Goal: Communication & Community: Share content

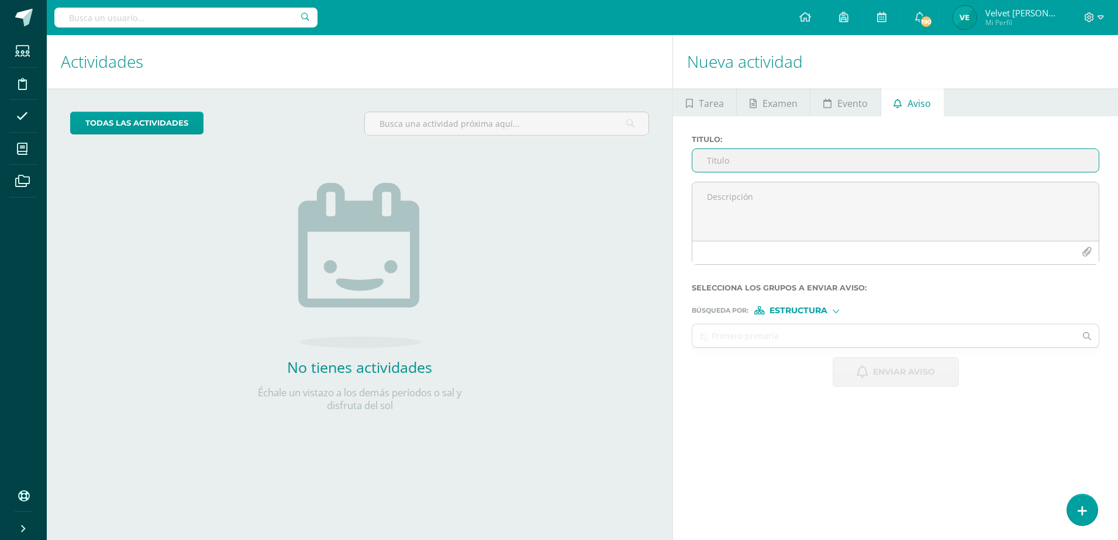
click at [758, 169] on input "Titulo :" at bounding box center [895, 160] width 406 height 23
click at [759, 161] on input "Titulo :" at bounding box center [895, 160] width 406 height 23
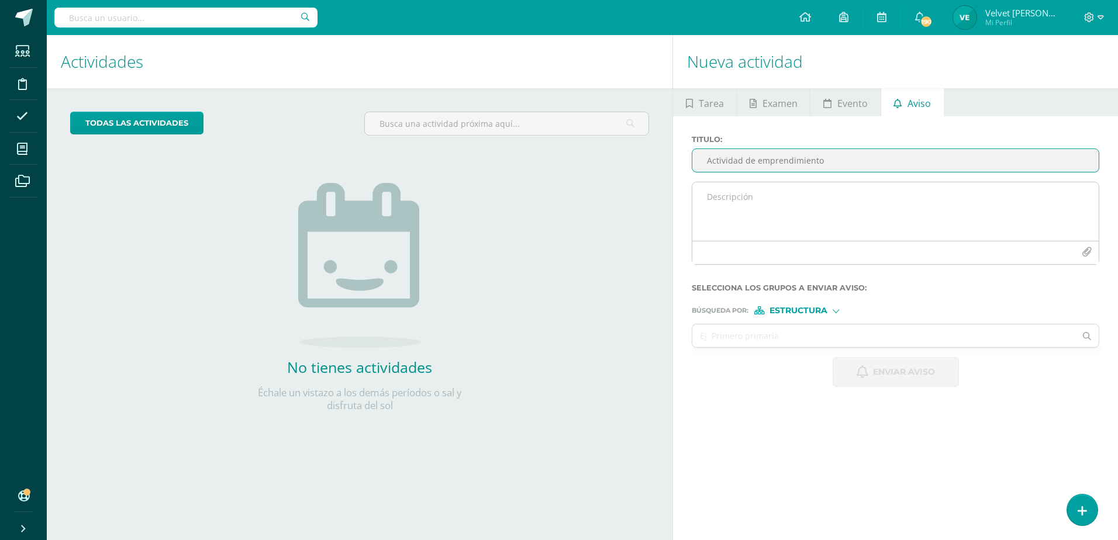
type input "Actividad de emprendimiento"
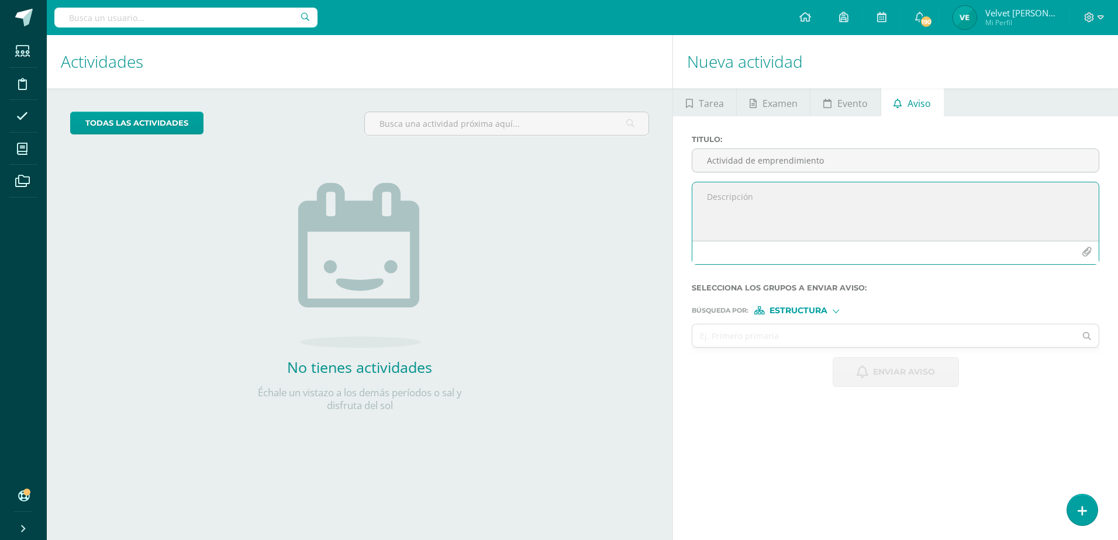
click at [741, 189] on textarea at bounding box center [895, 211] width 406 height 58
paste textarea "Hola chicos como platicamos en clase el [DATE] 09, deben de realizar la activid…"
drag, startPoint x: 726, startPoint y: 195, endPoint x: 689, endPoint y: 202, distance: 37.4
click at [689, 202] on div "Hola, chicos como platicamos en clase el [DATE] 09, deben de realizar la activi…" at bounding box center [895, 228] width 417 height 92
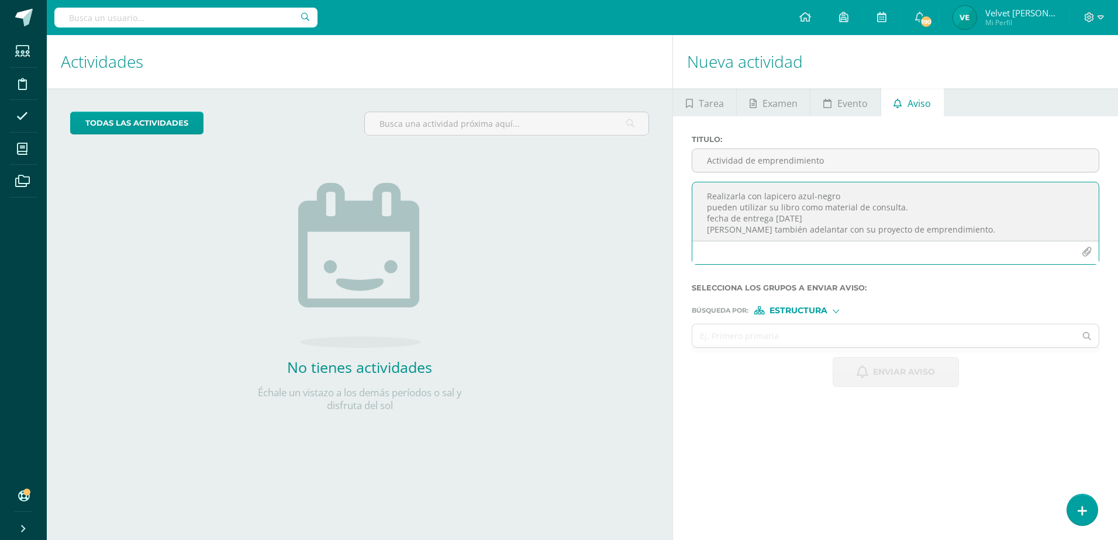
drag, startPoint x: 702, startPoint y: 191, endPoint x: 841, endPoint y: 215, distance: 141.8
click at [841, 215] on textarea "Buenas tardes chicos como platicamos en clase el [DATE] 09, deben de realizar l…" at bounding box center [895, 211] width 406 height 58
click at [796, 212] on textarea "Buenas tardes chicos como platicamos en clase el [DATE] 09, deben de realizar l…" at bounding box center [895, 211] width 406 height 58
click at [702, 201] on textarea "Buenas tardes chicos como platicamos en clase el [DATE] 09, deben de realizar l…" at bounding box center [895, 211] width 406 height 58
drag, startPoint x: 702, startPoint y: 201, endPoint x: 706, endPoint y: 206, distance: 6.7
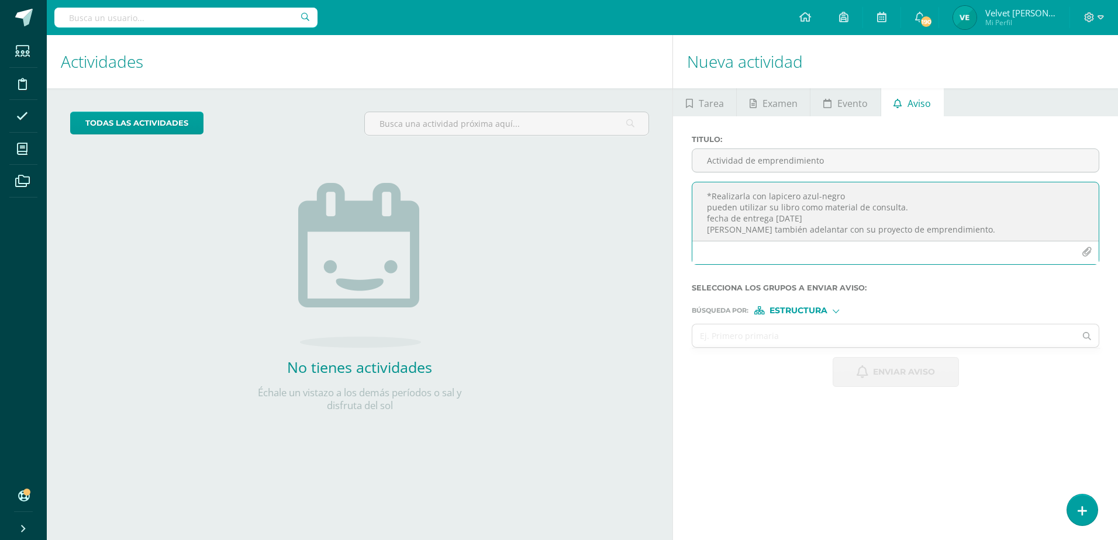
click at [702, 201] on textarea "Buenas tardes chicos como platicamos en clase el [DATE] 09, deben de realizar l…" at bounding box center [895, 211] width 406 height 58
click at [707, 208] on textarea "Buenas tardes chicos como platicamos en clase el [DATE] 09, deben de realizar l…" at bounding box center [895, 211] width 406 height 58
click at [703, 216] on textarea "Buenas tardes chicos como platicamos en clase el [DATE] 09, deben de realizar l…" at bounding box center [895, 211] width 406 height 58
click at [703, 230] on textarea "Buenas tardes chicos como platicamos en clase el [DATE] 09, deben de realizar l…" at bounding box center [895, 211] width 406 height 58
click at [871, 216] on textarea "Buenas tardes chicos como platicamos en clase el [DATE] 09, deben de realizar l…" at bounding box center [895, 211] width 406 height 58
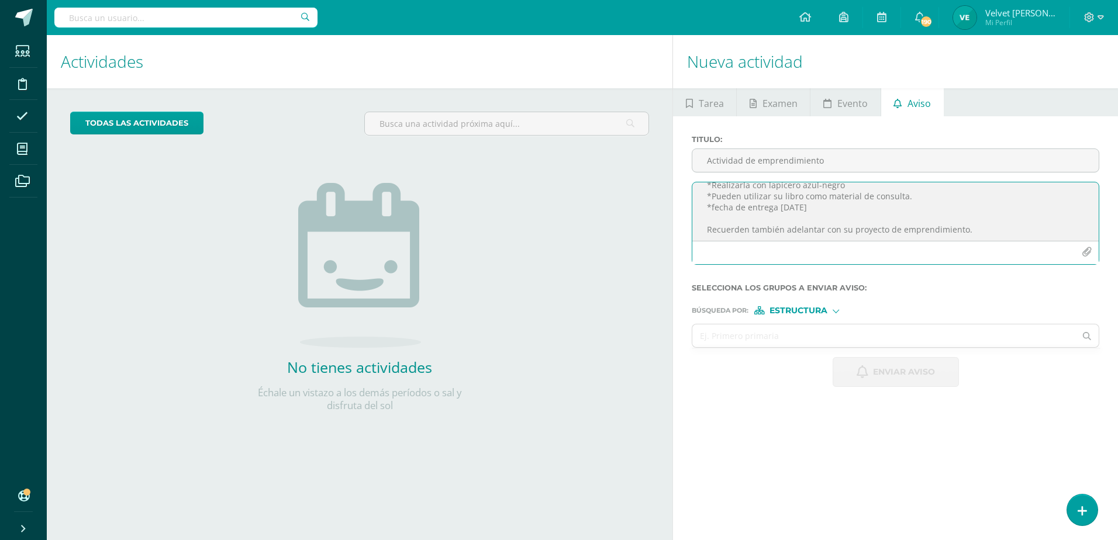
scroll to position [48, 0]
click at [976, 219] on textarea "Buenas tardes chicos como platicamos en clase el [DATE] 09, deben de realizar l…" at bounding box center [895, 211] width 406 height 58
click at [968, 226] on textarea "Buenas tardes chicos como platicamos en clase el [DATE] 09, deben de realizar l…" at bounding box center [895, 211] width 406 height 58
type textarea "Buenas tardes chicos como platicamos en clase el [DATE] 09, deben de realizar l…"
click at [803, 315] on form "Titulo : Actividad de emprendimiento Buenas tardes chicos como platicamos en cl…" at bounding box center [896, 261] width 408 height 252
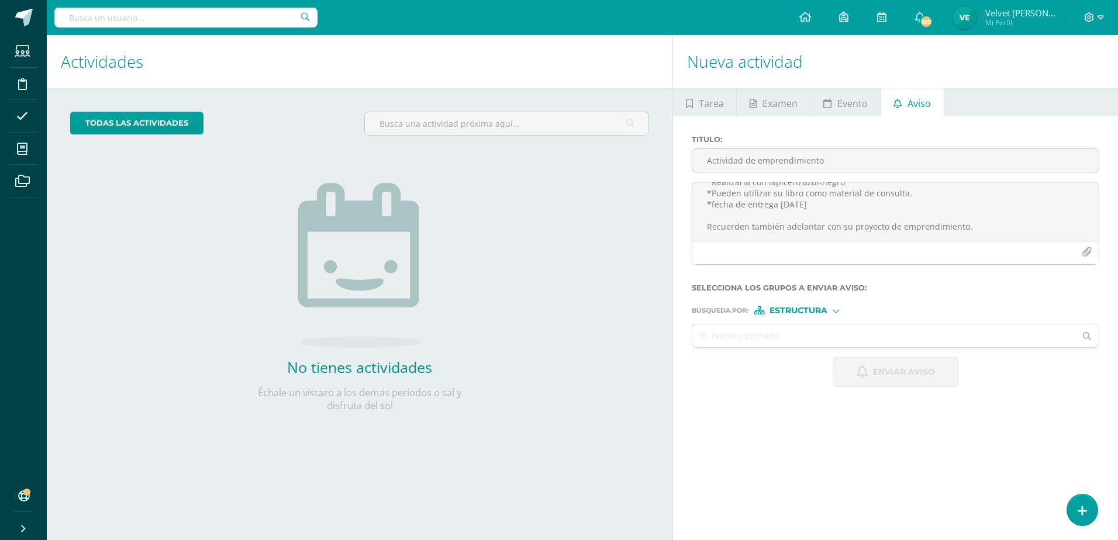
click at [804, 310] on span "Estructura" at bounding box center [798, 311] width 58 height 6
click at [735, 339] on input "text" at bounding box center [883, 335] width 383 height 23
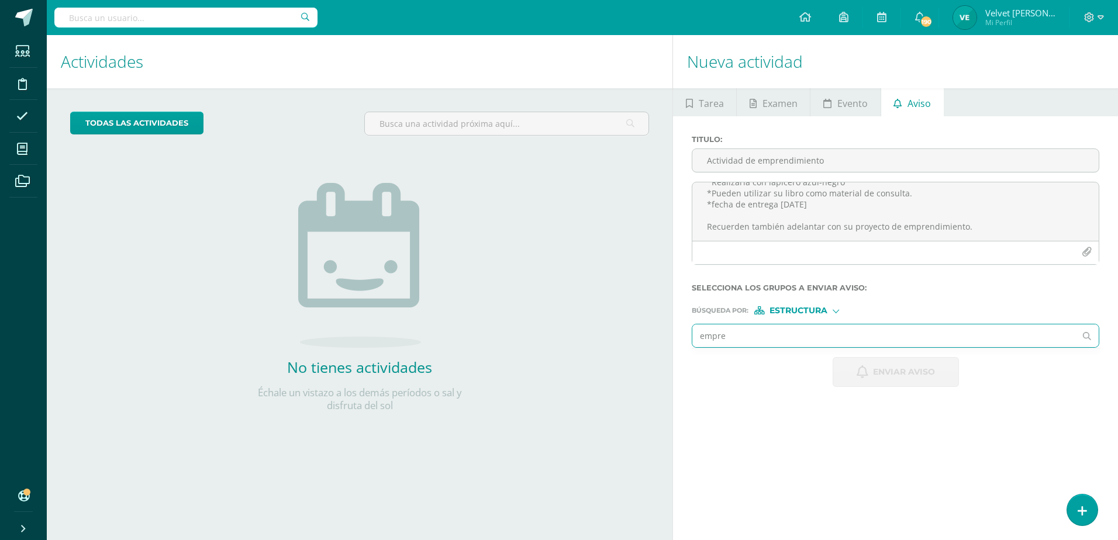
type input "empren"
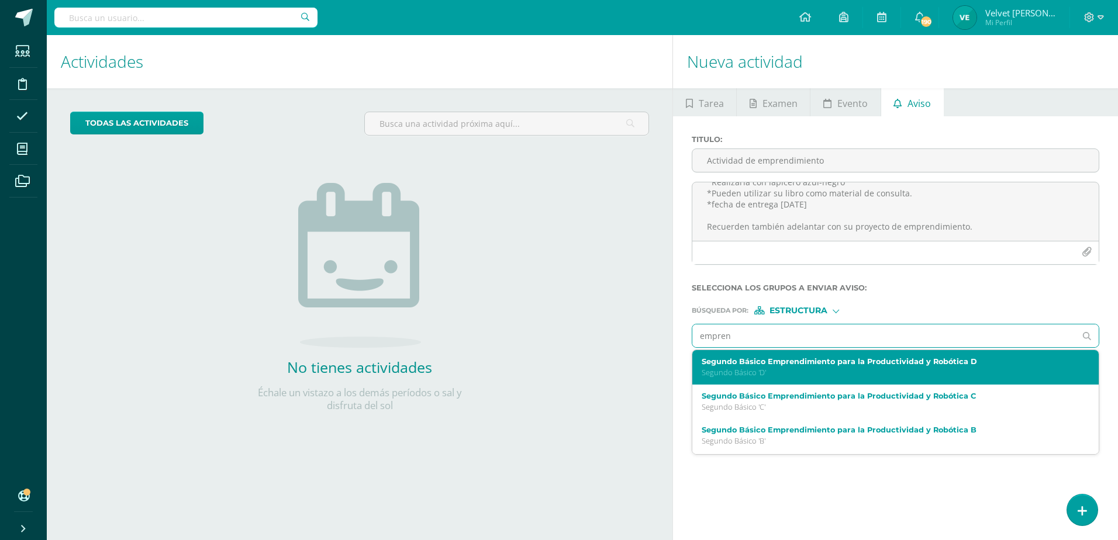
click at [748, 380] on div "Segundo Básico Emprendimiento para la Productividad y Robótica D Segundo Básico…" at bounding box center [895, 367] width 406 height 34
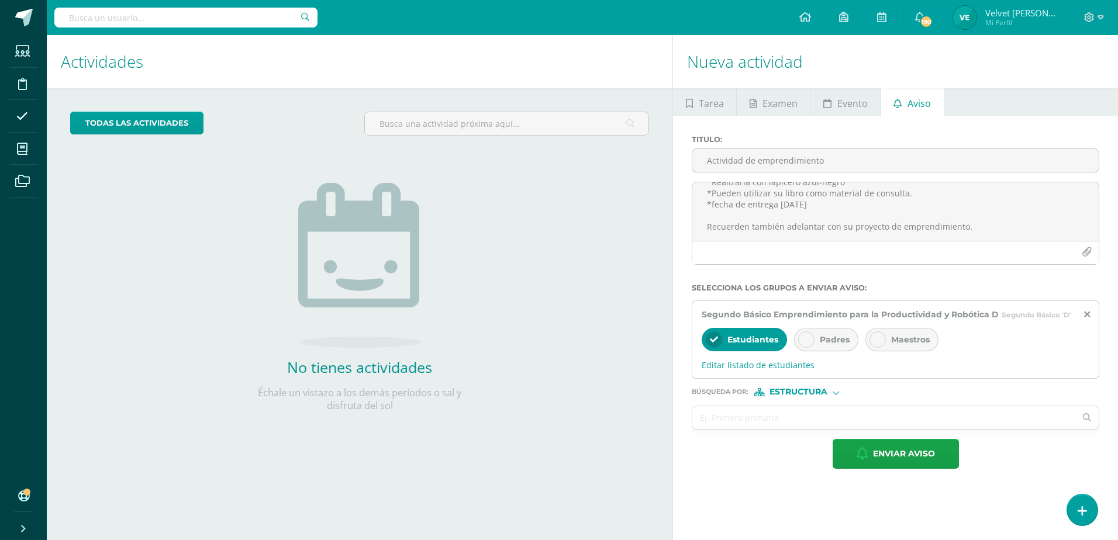
click at [818, 345] on div "Padres" at bounding box center [826, 339] width 64 height 23
click at [977, 229] on textarea "Buenas tardes chicos como platicamos en clase el [DATE] 09, deben de realizar l…" at bounding box center [895, 211] width 406 height 58
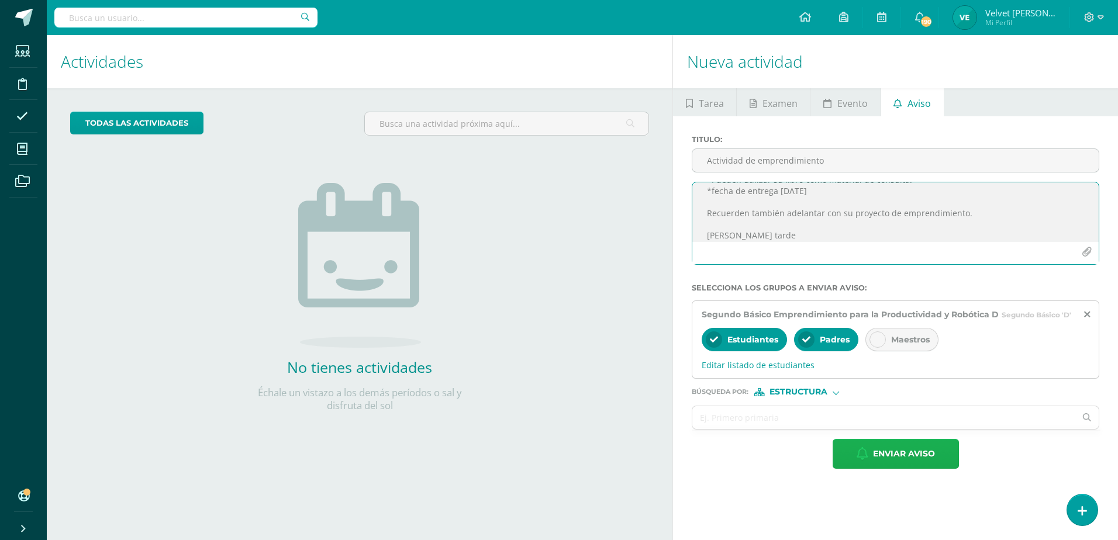
type textarea "Buenas tardes chicos como platicamos en clase el [DATE] 09, deben de realizar l…"
click at [872, 454] on button "Enviar aviso" at bounding box center [896, 454] width 126 height 30
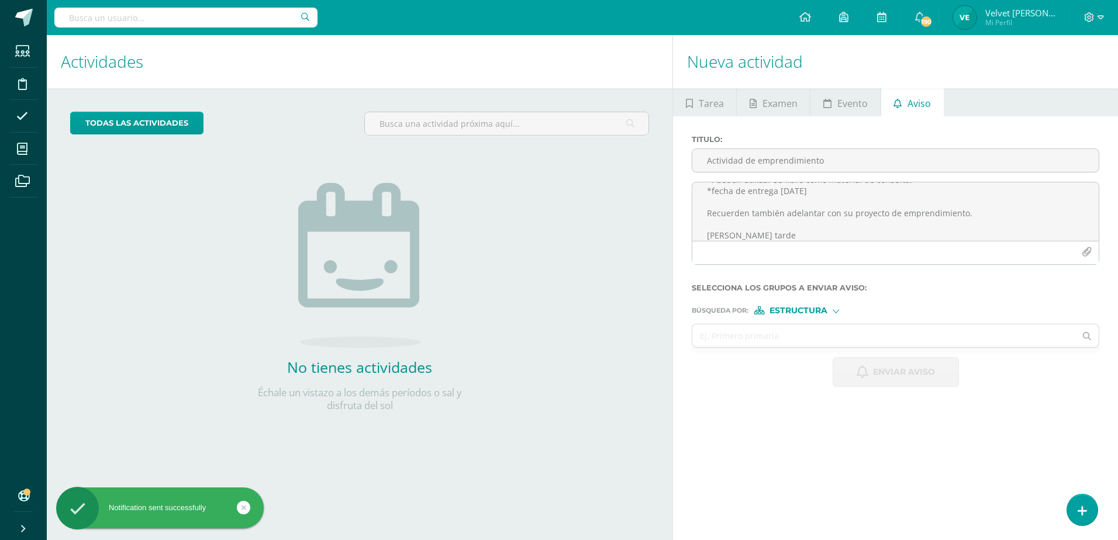
scroll to position [0, 0]
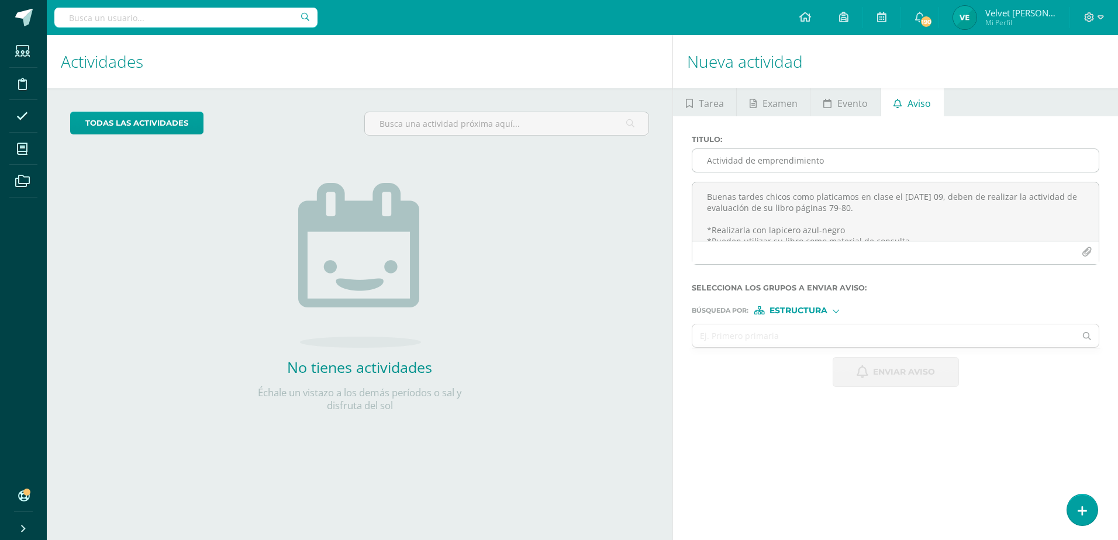
click at [716, 170] on input "Actividad de emprendimiento" at bounding box center [895, 160] width 406 height 23
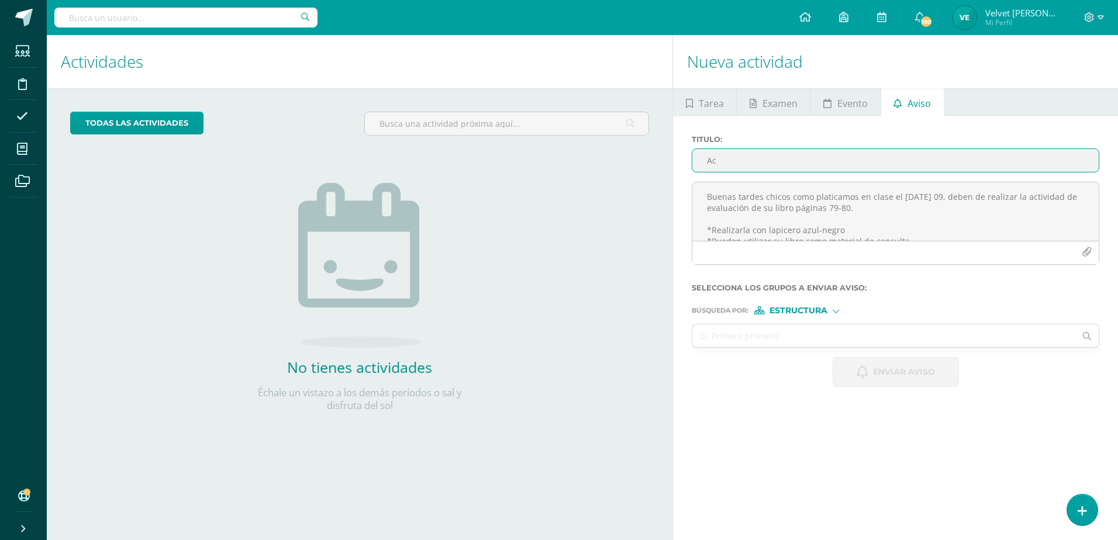
type input "A"
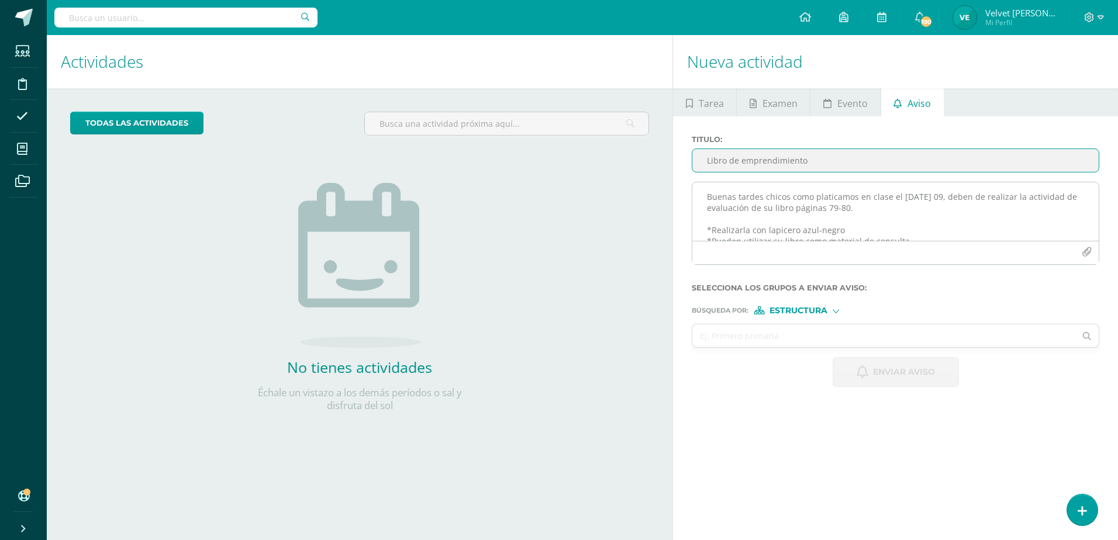
type input "Libro de emprendimiento"
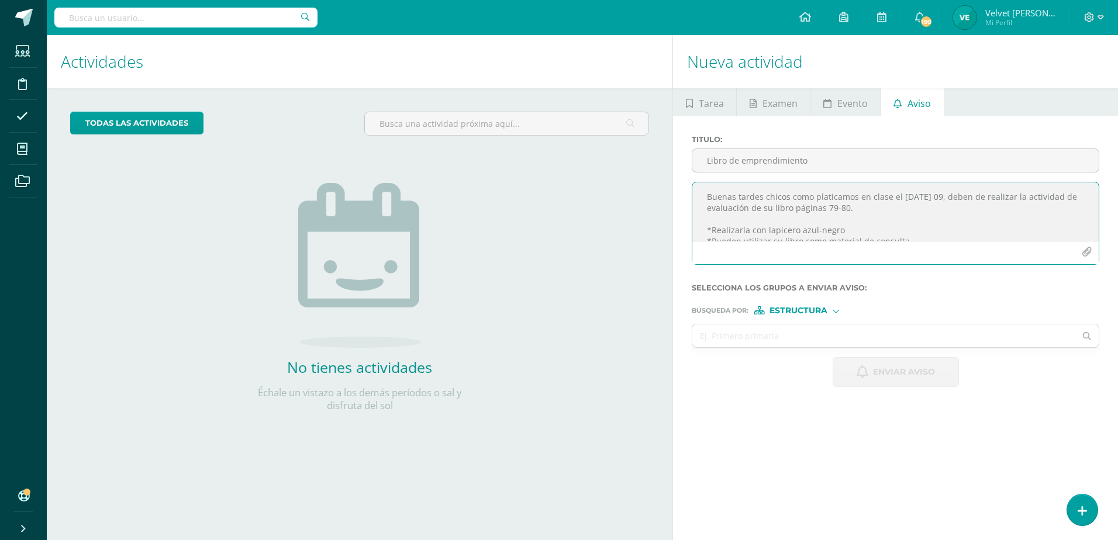
click at [734, 219] on textarea "Buenas tardes chicos como platicamos en clase el [DATE] 09, deben de realizar l…" at bounding box center [895, 211] width 406 height 58
type textarea "Buenas tardes chicos, [DATE] traer su libro de emprendimiento, para realizar ac…"
click at [768, 341] on input "text" at bounding box center [883, 335] width 383 height 23
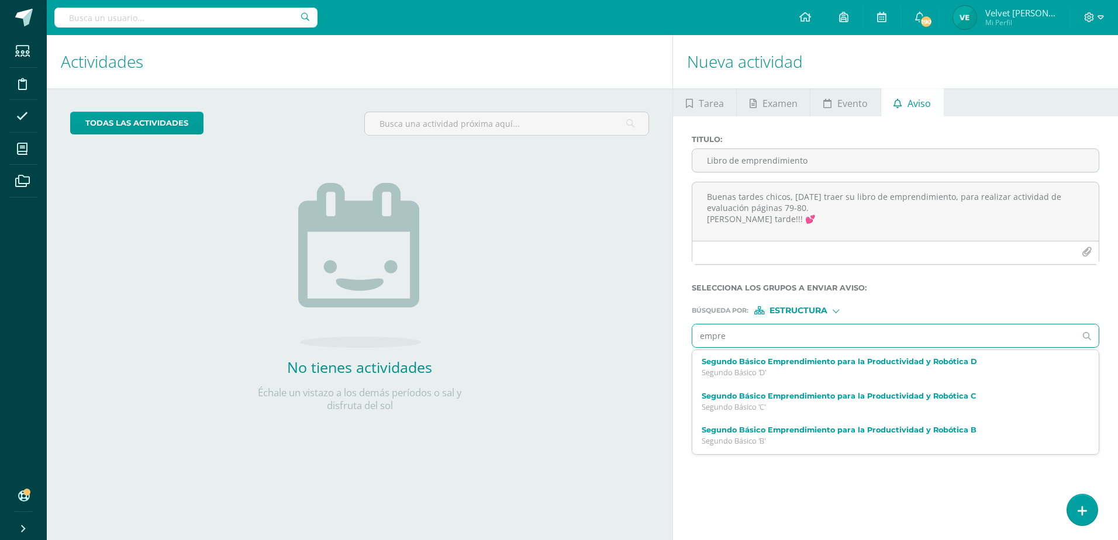
type input "empren"
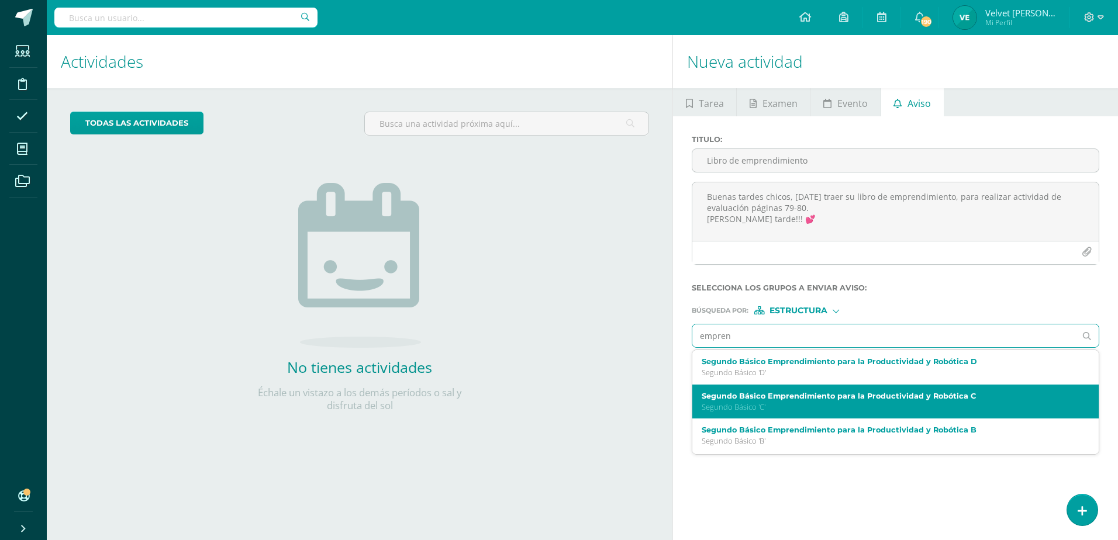
click at [761, 403] on p "Segundo Básico 'C'" at bounding box center [887, 407] width 371 height 10
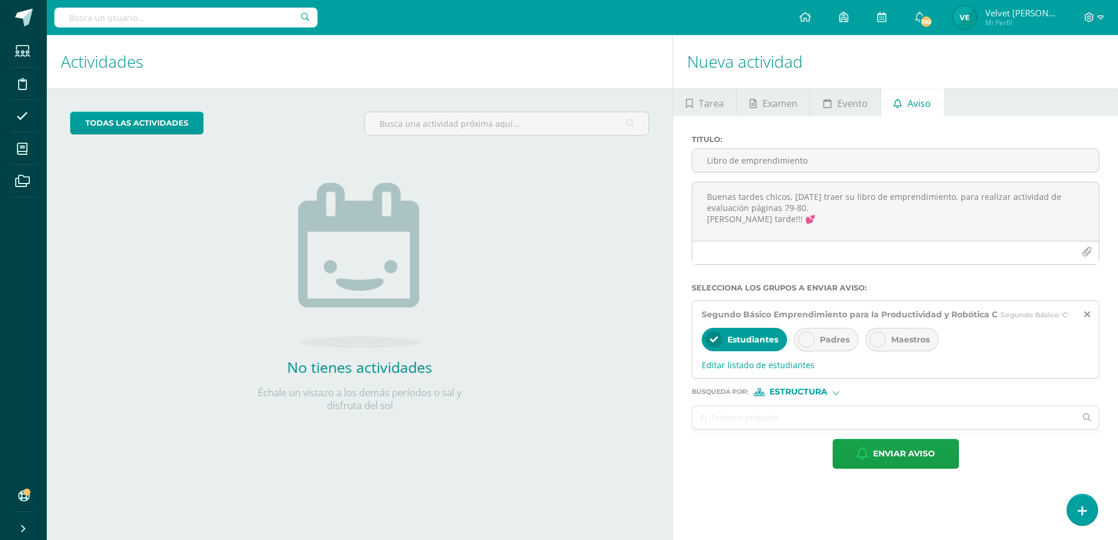
click at [807, 343] on icon at bounding box center [806, 340] width 8 height 8
click at [766, 422] on input "text" at bounding box center [883, 417] width 383 height 23
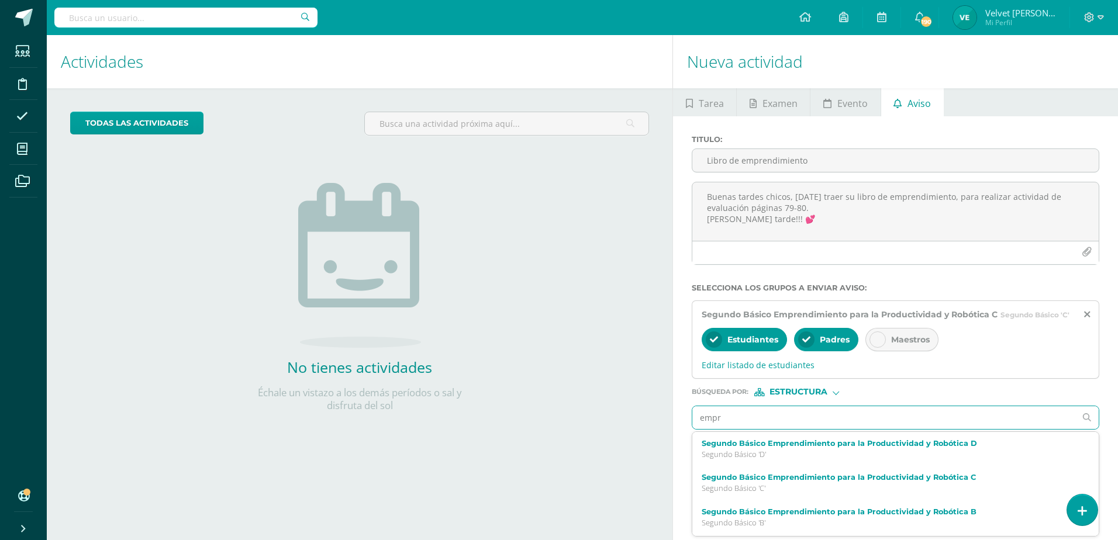
type input "empre"
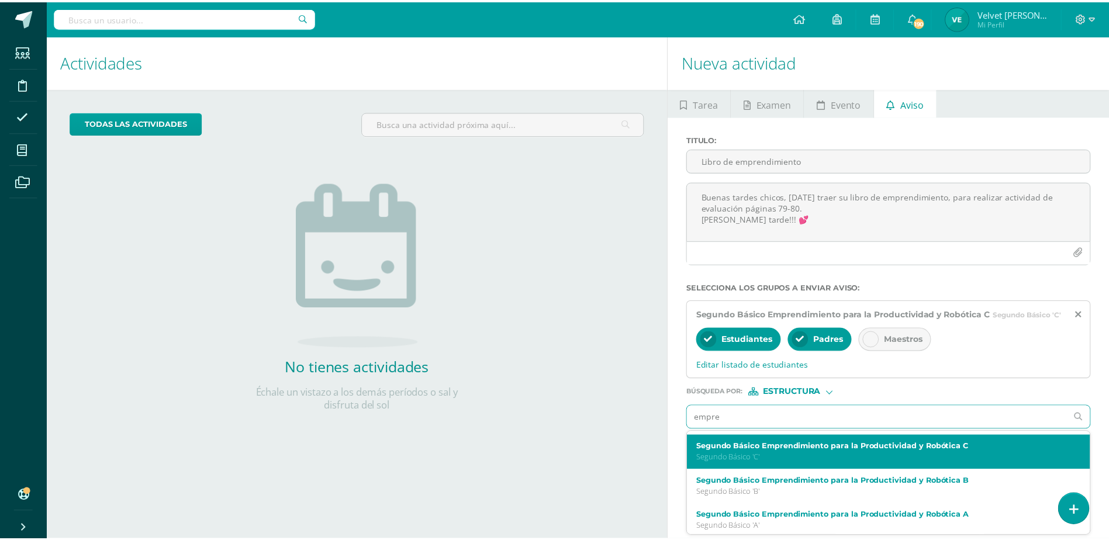
scroll to position [58, 0]
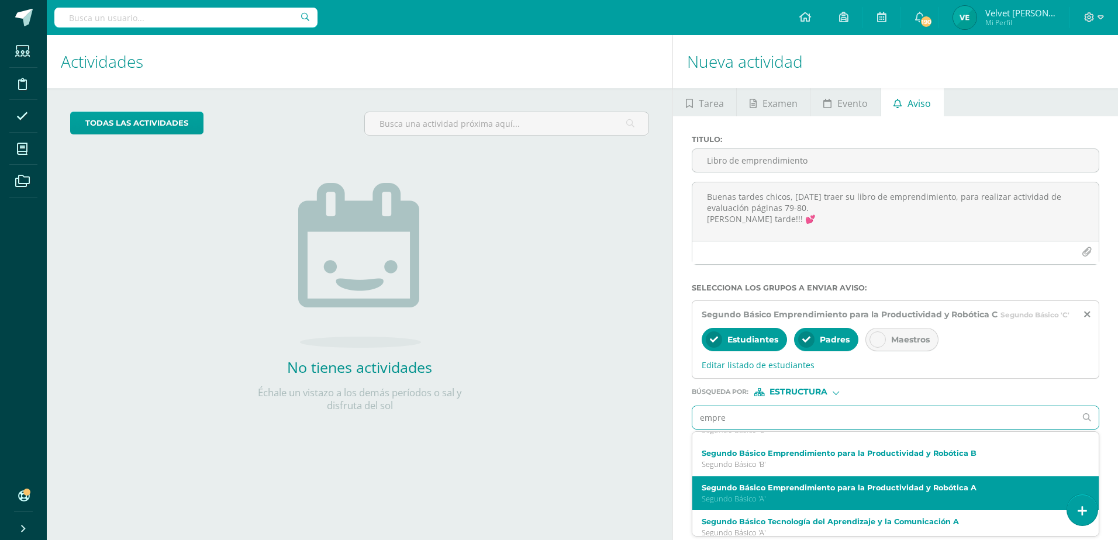
click at [790, 490] on label "Segundo Básico Emprendimiento para la Productividad y Robótica A" at bounding box center [887, 488] width 371 height 9
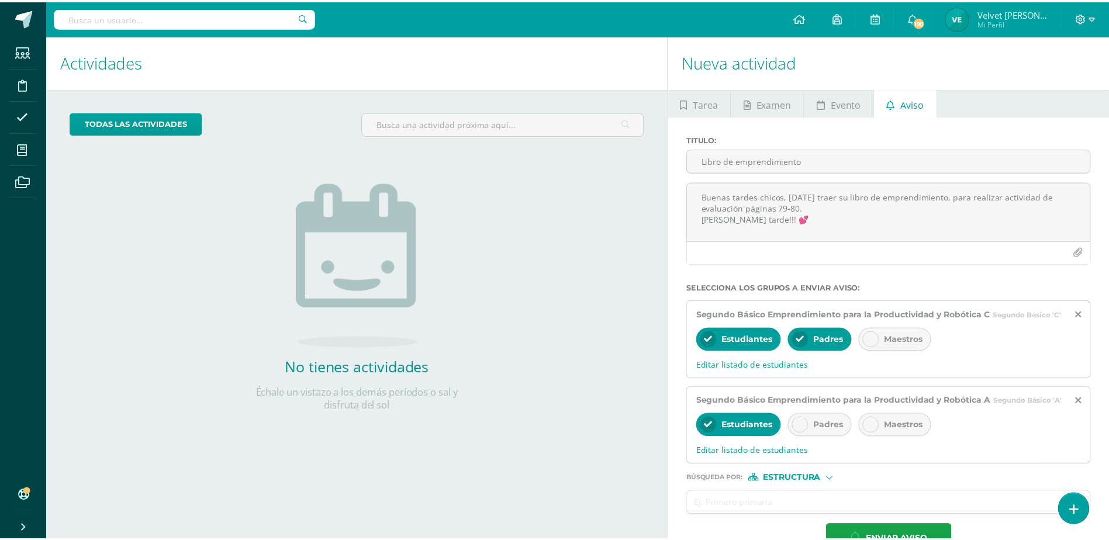
scroll to position [0, 0]
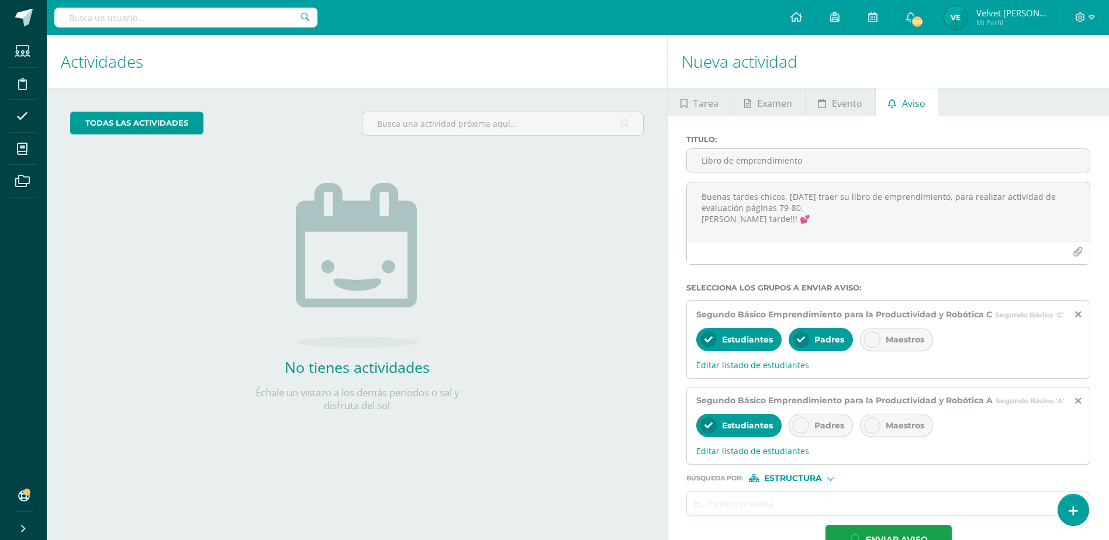
click at [813, 433] on div "Padres" at bounding box center [821, 425] width 64 height 23
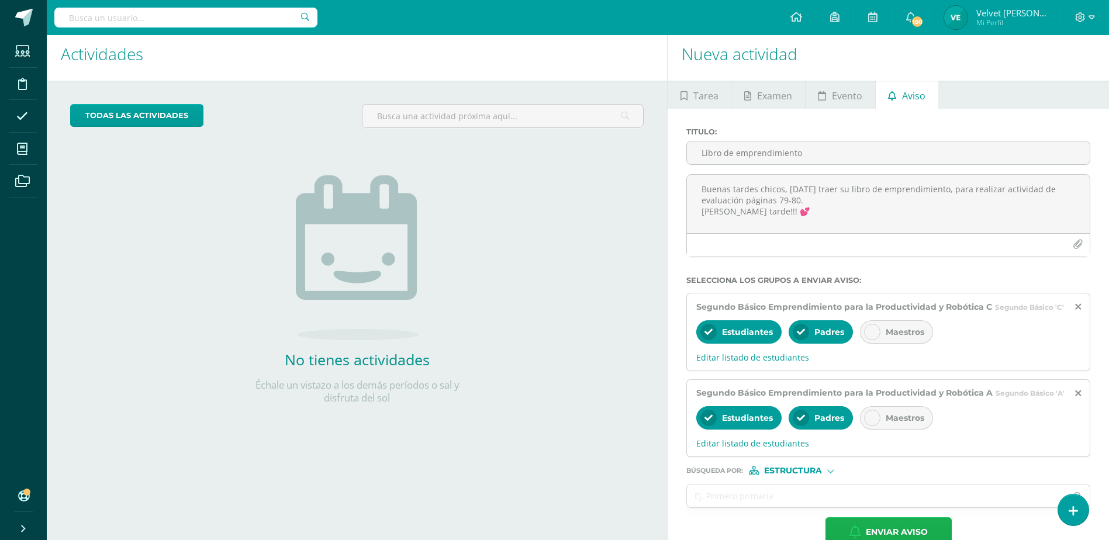
scroll to position [33, 0]
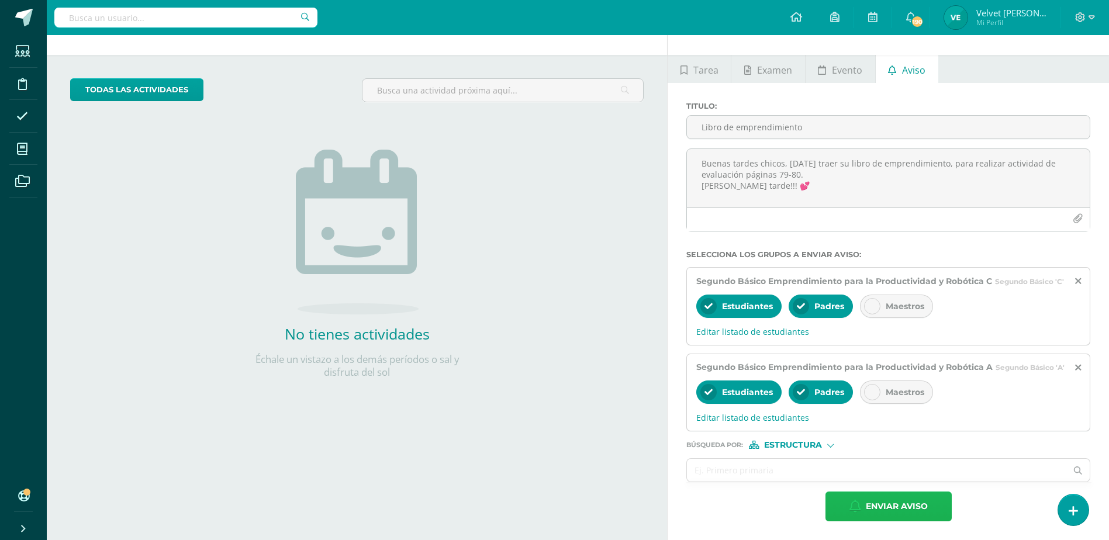
click at [868, 500] on span "Enviar aviso" at bounding box center [897, 506] width 62 height 29
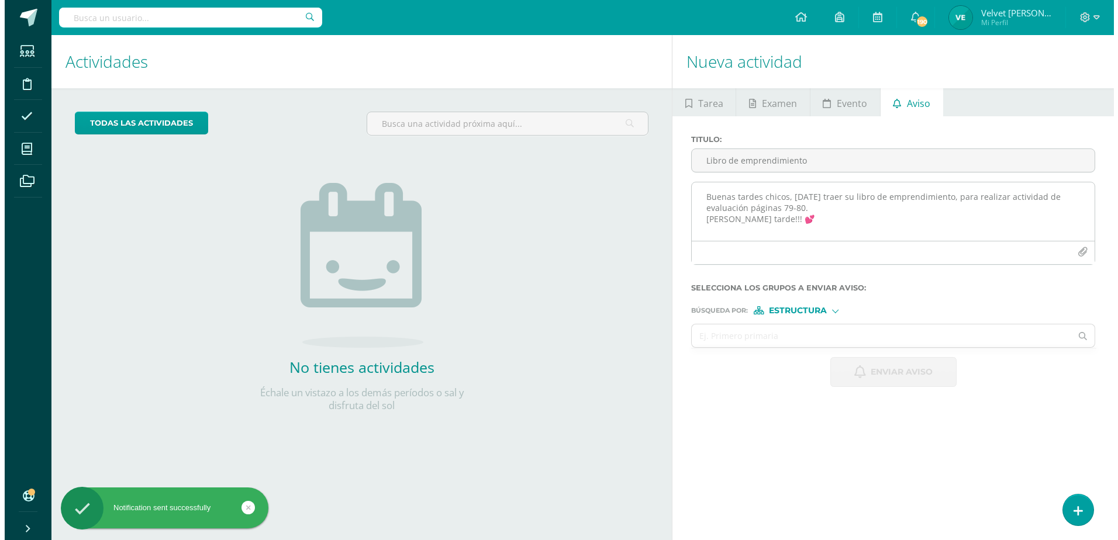
scroll to position [0, 0]
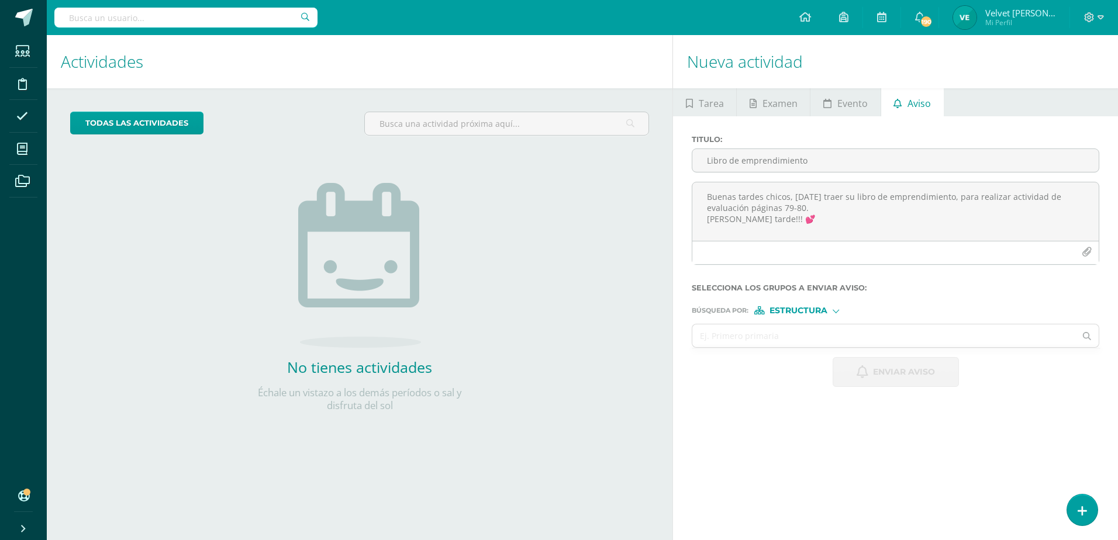
click at [731, 173] on div "Titulo : Libro de emprendimiento" at bounding box center [895, 158] width 417 height 47
click at [734, 167] on input "Libro de emprendimiento" at bounding box center [895, 160] width 406 height 23
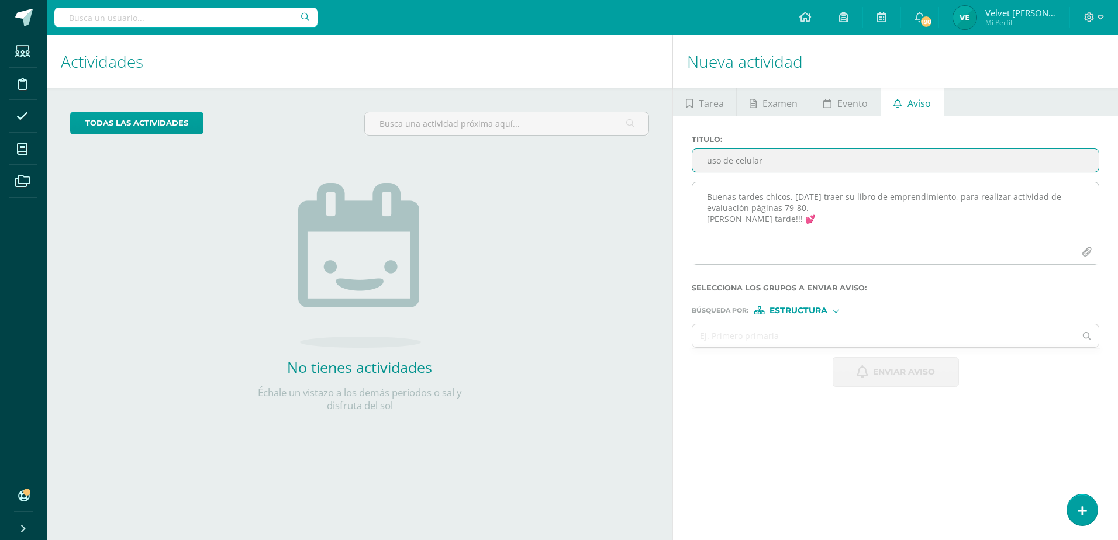
type input "uso de celular"
click at [726, 195] on textarea "Buenas tardes chicos, [DATE] traer su libro de emprendimiento, para realizar ac…" at bounding box center [895, 211] width 406 height 58
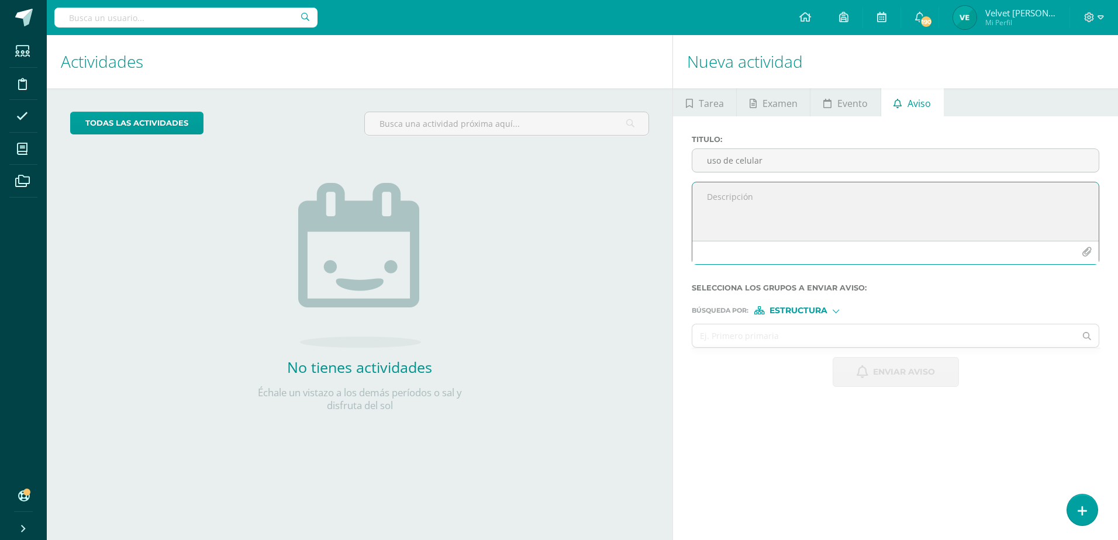
paste textarea "Estimados padres, Buenas tardes. Les escribo para informarles sobre una situaci…"
type textarea "Estimados padres, Buenas tardes. Les escribo para informarles sobre una situaci…"
click at [821, 313] on span "Estructura" at bounding box center [798, 311] width 58 height 6
click at [814, 344] on span "Persona" at bounding box center [803, 341] width 42 height 6
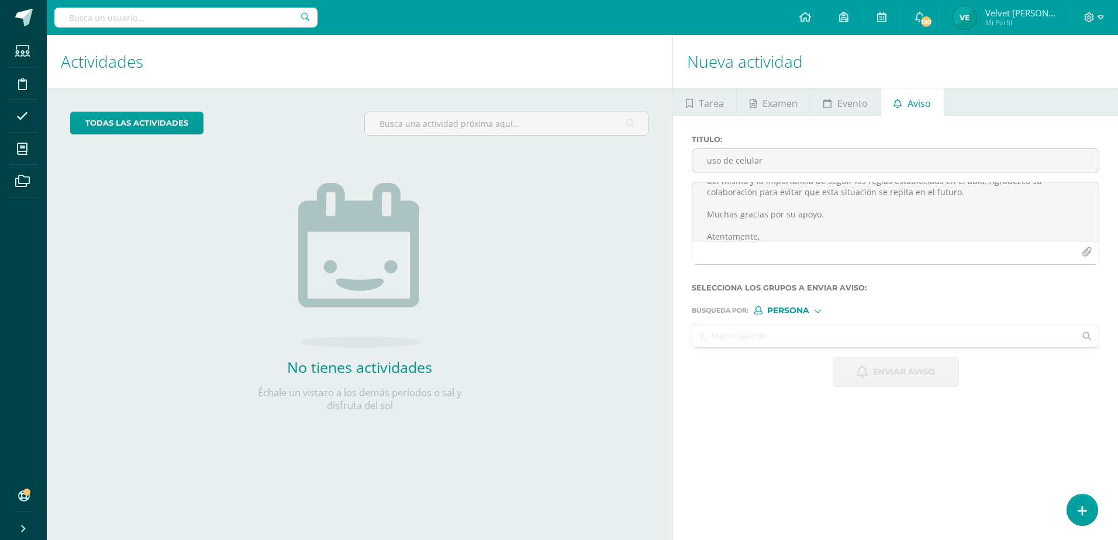
click at [795, 340] on input "text" at bounding box center [883, 335] width 383 height 23
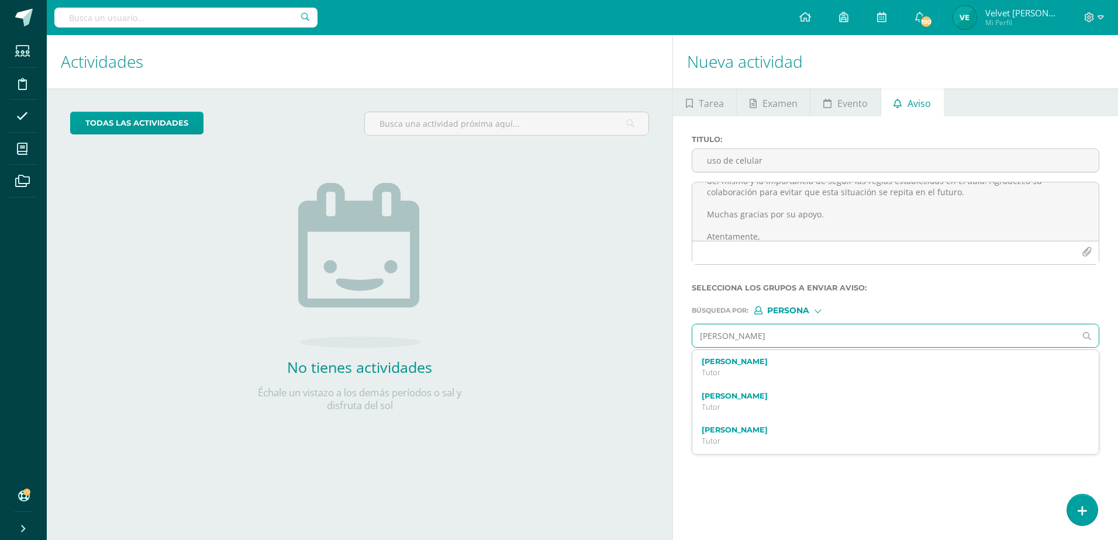
type input "[PERSON_NAME]"
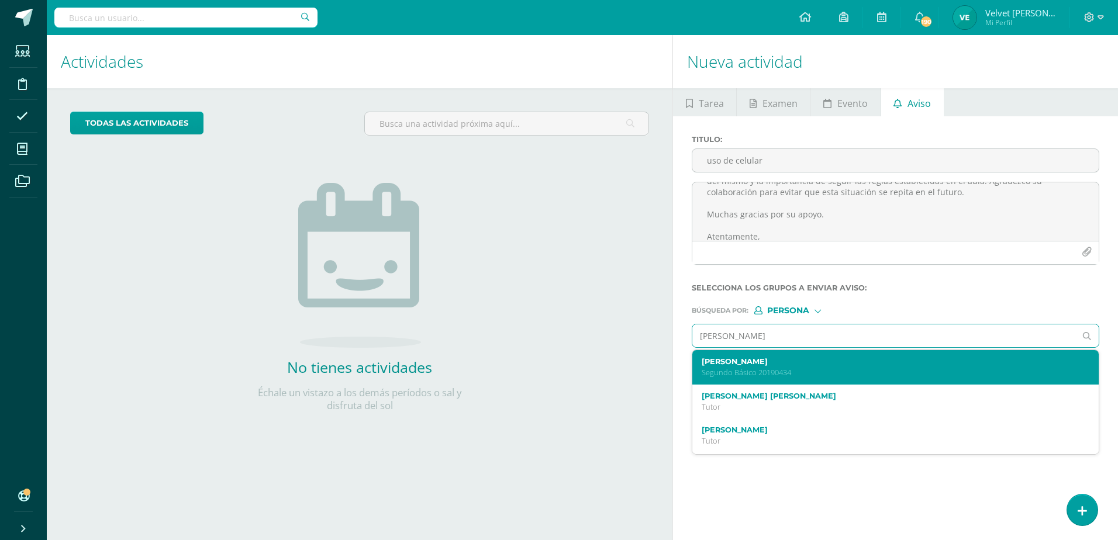
click at [789, 368] on p "Segundo Básico 20190434" at bounding box center [887, 373] width 371 height 10
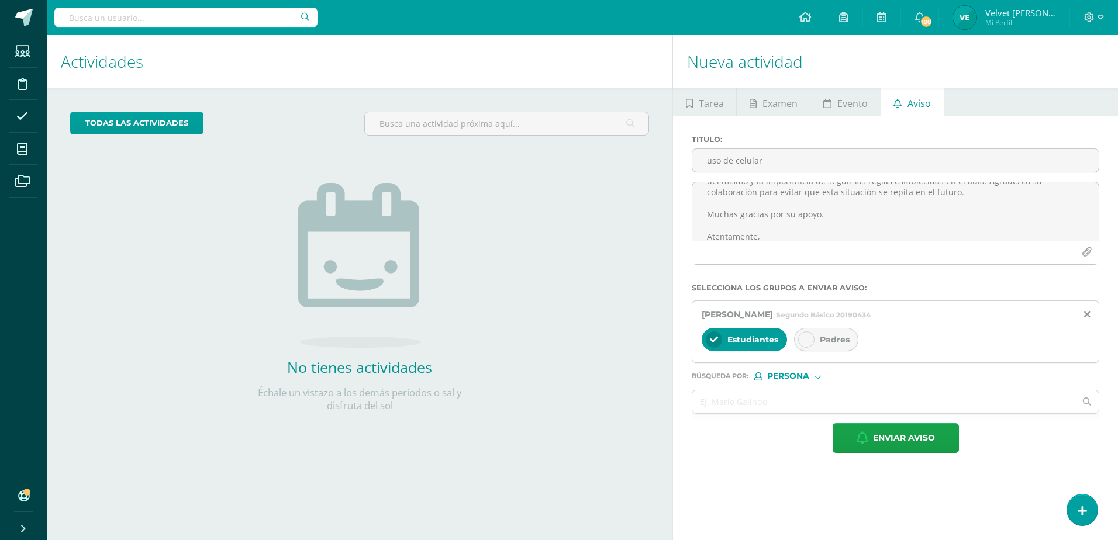
click at [824, 344] on span "Padres" at bounding box center [835, 339] width 30 height 11
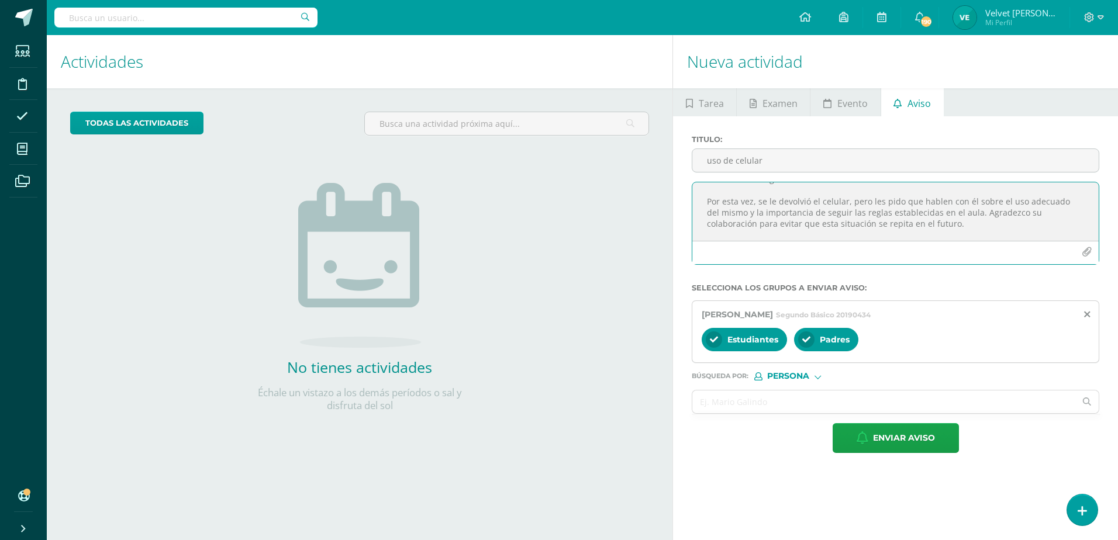
scroll to position [82, 0]
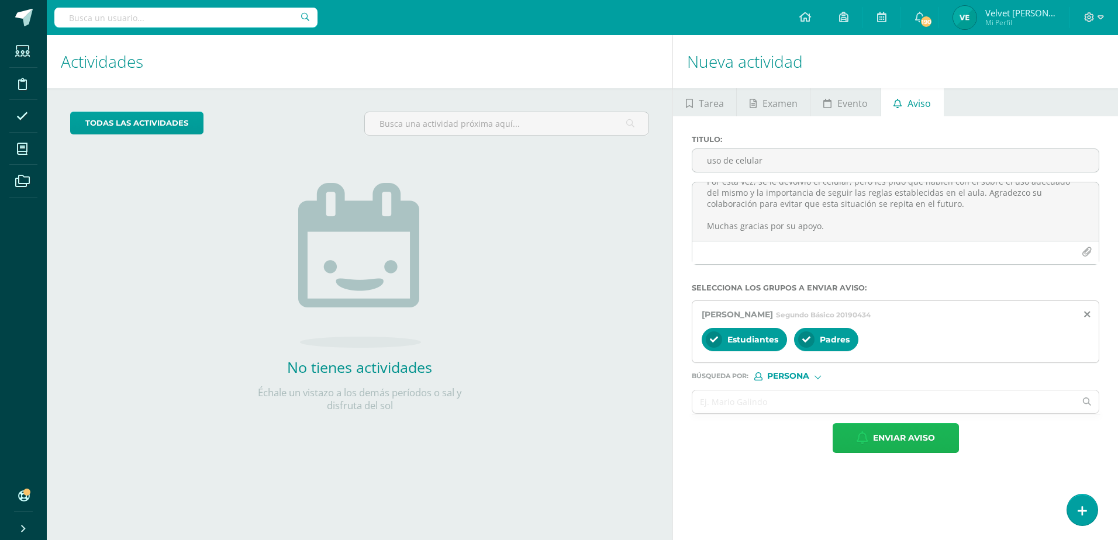
click at [911, 443] on span "Enviar aviso" at bounding box center [904, 438] width 62 height 29
